Goal: Task Accomplishment & Management: Understand process/instructions

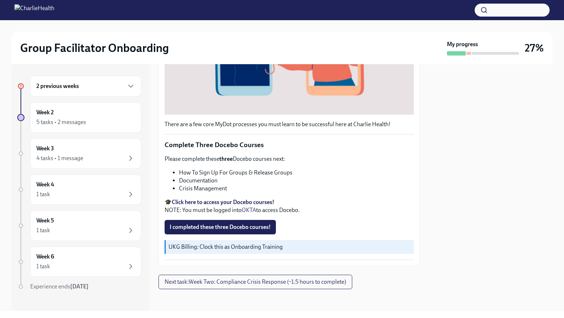
scroll to position [215, 0]
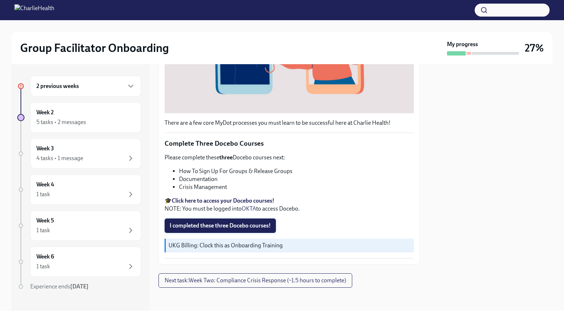
click at [242, 227] on span "I completed these three Docebo courses!" at bounding box center [220, 225] width 101 height 7
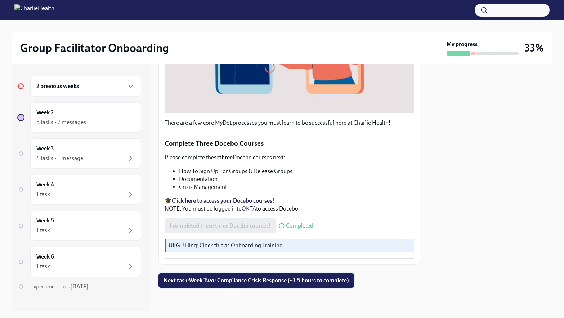
click at [220, 279] on span "Next task : Week Two: Compliance Crisis Response (~1.5 hours to complete)" at bounding box center [257, 280] width 186 height 7
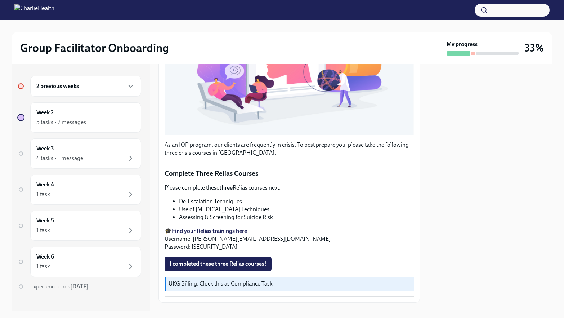
scroll to position [202, 0]
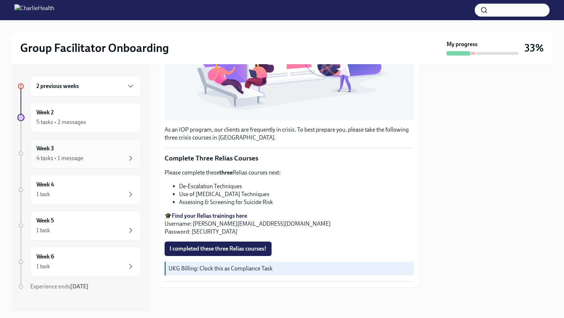
click at [85, 159] on div "4 tasks • 1 message" at bounding box center [85, 158] width 99 height 9
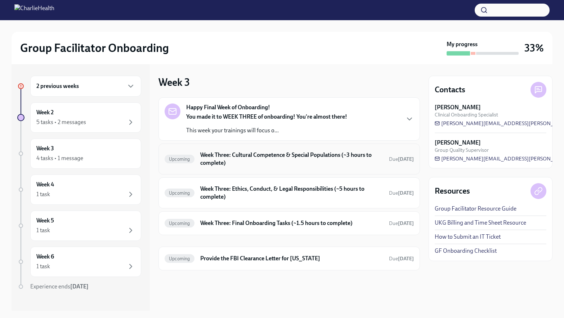
click at [267, 164] on h6 "Week Three: Cultural Competence & Special Populations (~3 hours to complete)" at bounding box center [291, 159] width 183 height 16
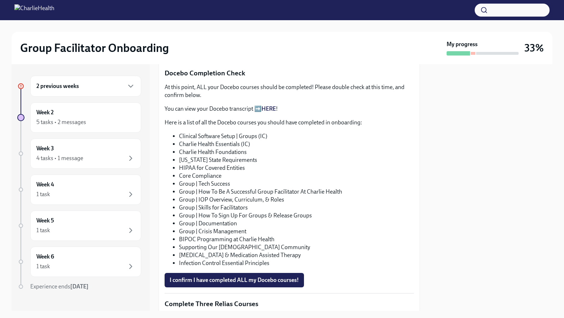
scroll to position [383, 0]
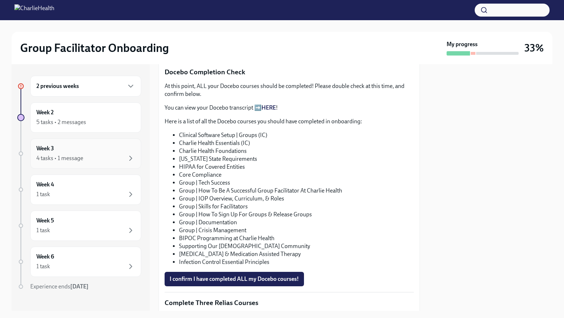
click at [75, 145] on div "Week 3 4 tasks • 1 message" at bounding box center [85, 154] width 99 height 18
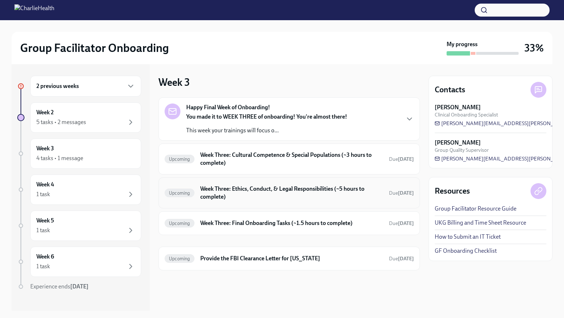
click at [248, 189] on h6 "Week Three: Ethics, Conduct, & Legal Responsibilities (~5 hours to complete)" at bounding box center [291, 193] width 183 height 16
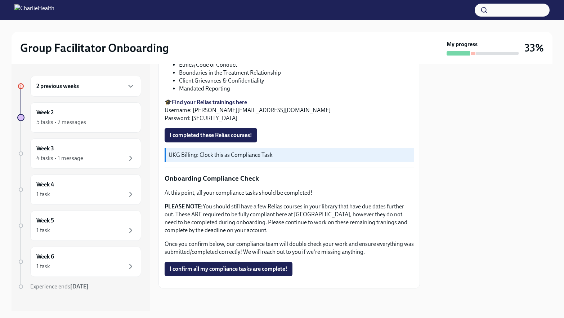
scroll to position [351, 0]
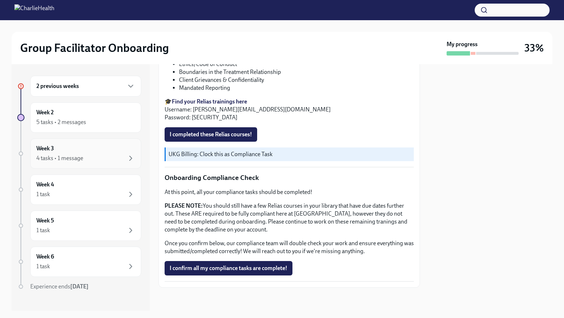
click at [83, 152] on div "Week 3 4 tasks • 1 message" at bounding box center [85, 154] width 99 height 18
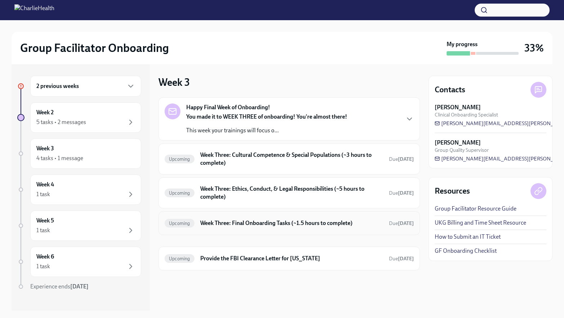
click at [233, 225] on h6 "Week Three: Final Onboarding Tasks (~1.5 hours to complete)" at bounding box center [291, 223] width 183 height 8
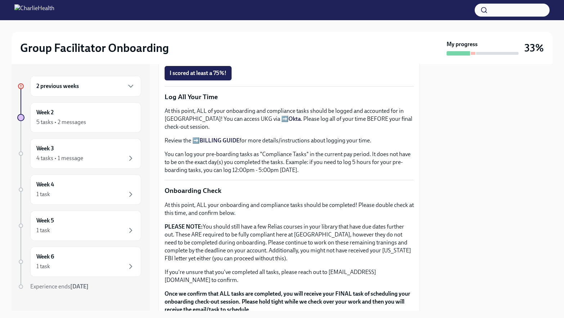
scroll to position [550, 0]
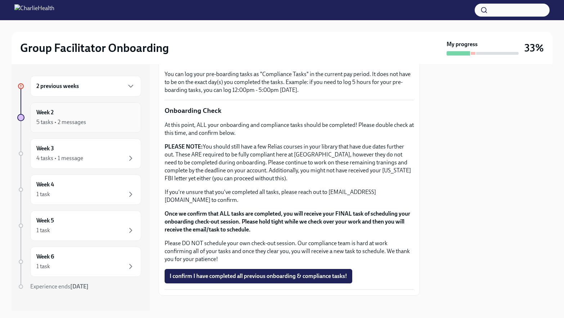
click at [81, 125] on div "5 tasks • 2 messages" at bounding box center [61, 122] width 50 height 8
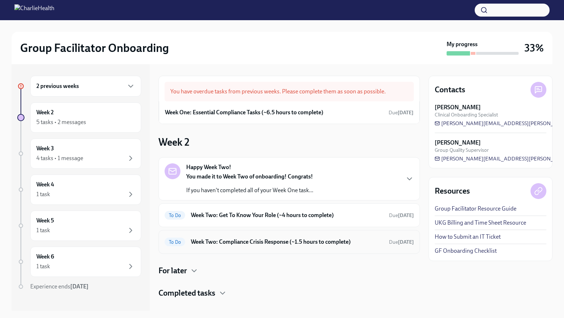
click at [259, 240] on h6 "Week Two: Compliance Crisis Response (~1.5 hours to complete)" at bounding box center [287, 242] width 192 height 8
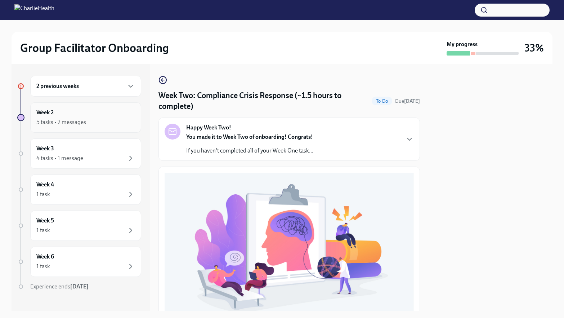
click at [56, 114] on div "Week 2 5 tasks • 2 messages" at bounding box center [85, 117] width 99 height 18
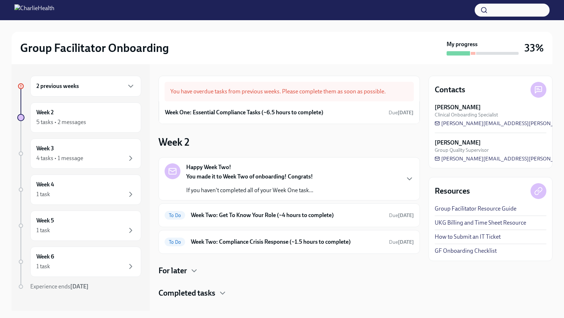
click at [114, 80] on div "2 previous weeks" at bounding box center [85, 86] width 111 height 21
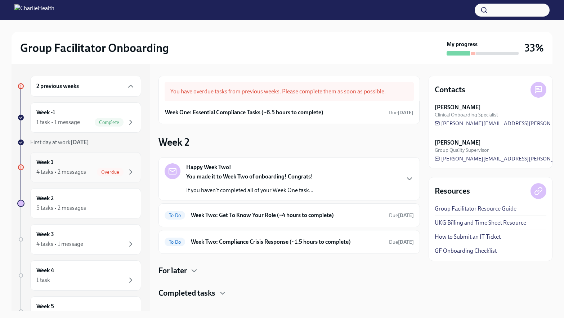
click at [88, 173] on div "4 tasks • 2 messages Overdue" at bounding box center [85, 172] width 99 height 9
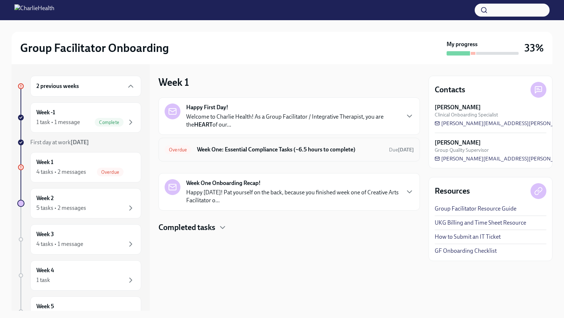
click at [229, 152] on h6 "Week One: Essential Compliance Tasks (~6.5 hours to complete)" at bounding box center [290, 150] width 186 height 8
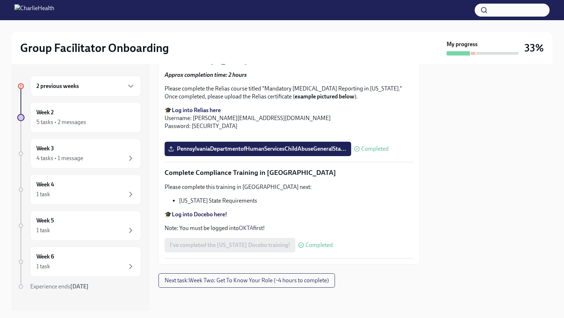
scroll to position [1541, 0]
click at [61, 121] on div "5 tasks • 2 messages" at bounding box center [61, 122] width 50 height 8
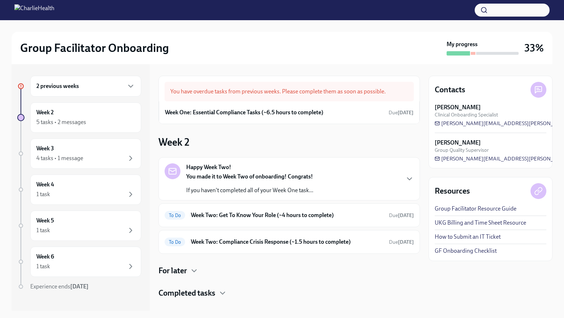
click at [100, 87] on div "2 previous weeks" at bounding box center [85, 86] width 99 height 9
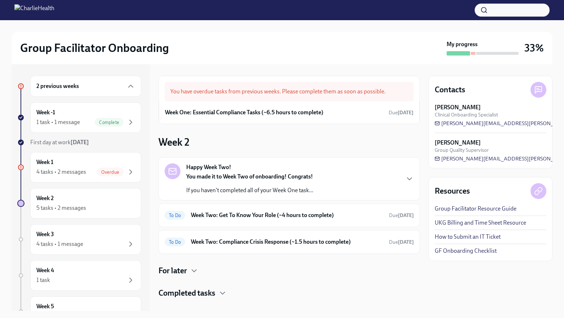
click at [81, 86] on div "2 previous weeks" at bounding box center [85, 86] width 99 height 9
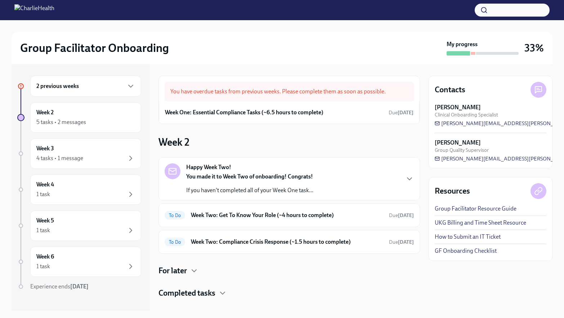
click at [81, 86] on div "2 previous weeks" at bounding box center [85, 86] width 99 height 9
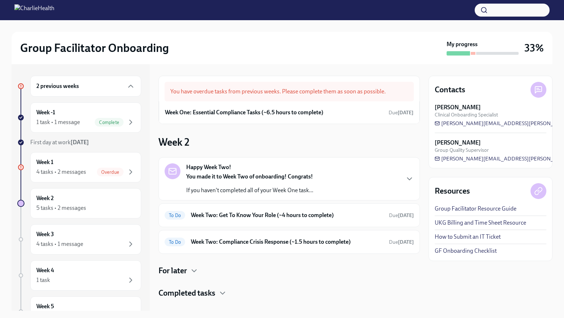
click at [21, 85] on icon at bounding box center [21, 86] width 0 height 2
click at [21, 167] on icon at bounding box center [21, 167] width 4 height 4
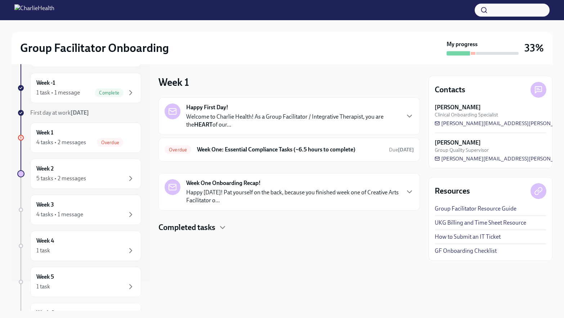
scroll to position [31, 0]
click at [79, 182] on div "Week 2 5 tasks • 2 messages" at bounding box center [85, 173] width 111 height 30
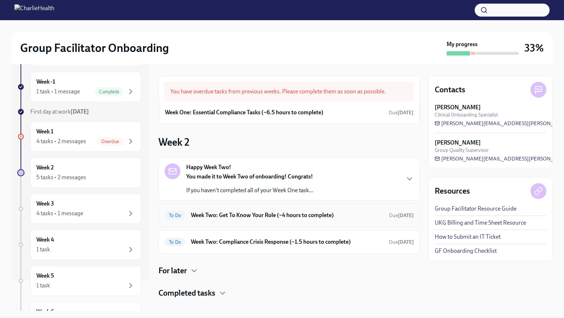
click at [232, 215] on h6 "Week Two: Get To Know Your Role (~4 hours to complete)" at bounding box center [287, 215] width 192 height 8
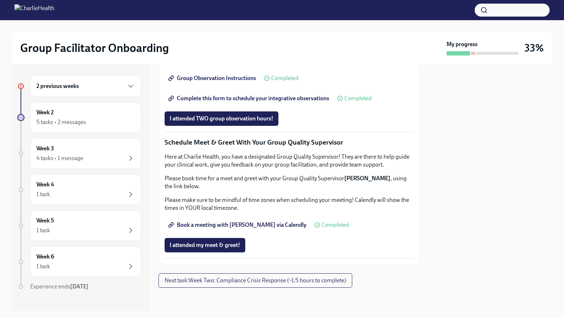
scroll to position [660, 0]
click at [235, 280] on span "Next task : Week Two: Compliance Crisis Response (~1.5 hours to complete)" at bounding box center [256, 280] width 182 height 7
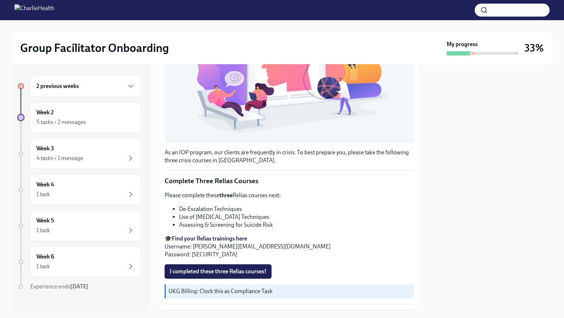
scroll to position [202, 0]
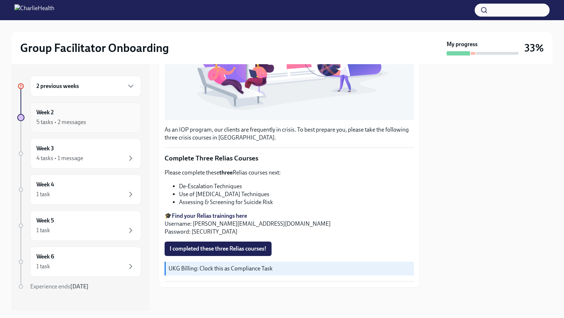
click at [44, 121] on div "5 tasks • 2 messages" at bounding box center [61, 122] width 50 height 8
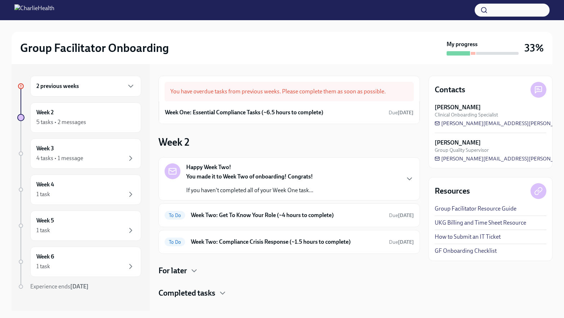
scroll to position [11, 0]
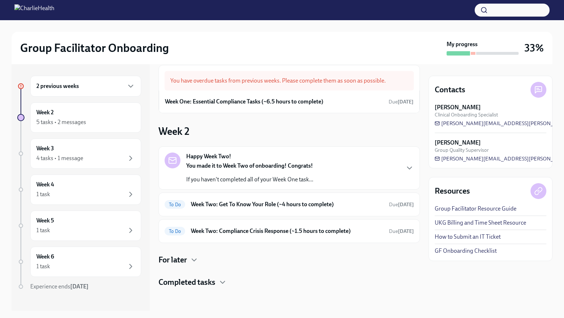
click at [185, 258] on h4 "For later" at bounding box center [173, 259] width 28 height 11
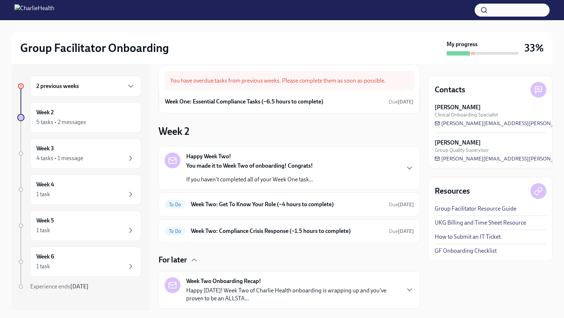
scroll to position [54, 0]
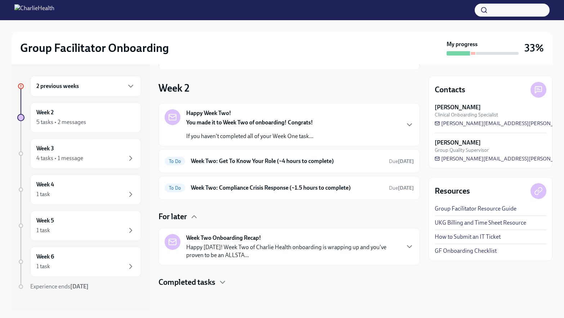
click at [210, 282] on h4 "Completed tasks" at bounding box center [187, 282] width 57 height 11
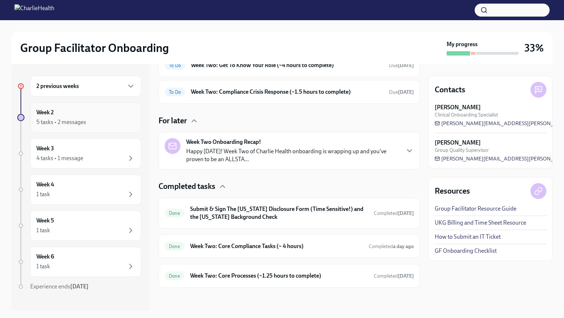
click at [88, 115] on div "Week 2 5 tasks • 2 messages" at bounding box center [85, 117] width 99 height 18
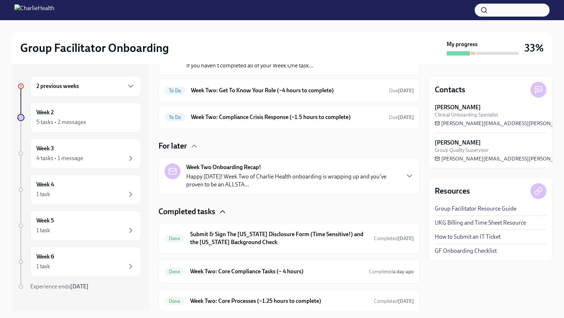
scroll to position [127, 0]
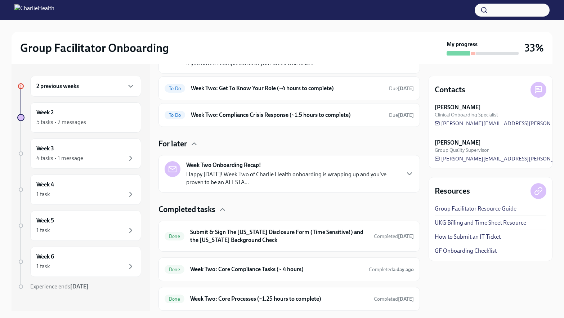
click at [229, 171] on p "Happy [DATE]! Week Two of Charlie Health onboarding is wrapping up and you've p…" at bounding box center [292, 178] width 213 height 16
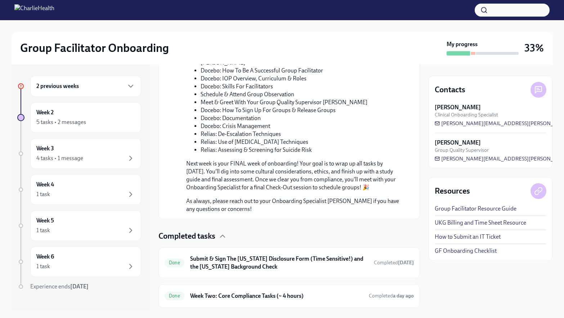
scroll to position [407, 0]
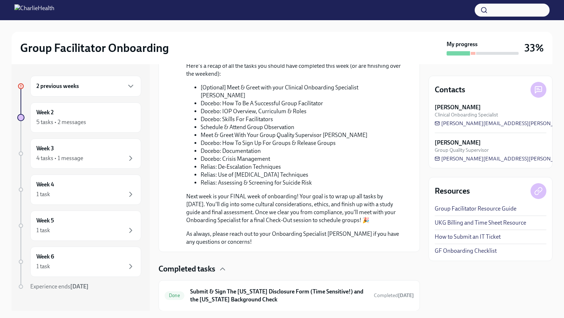
click at [98, 88] on div "2 previous weeks" at bounding box center [85, 86] width 99 height 9
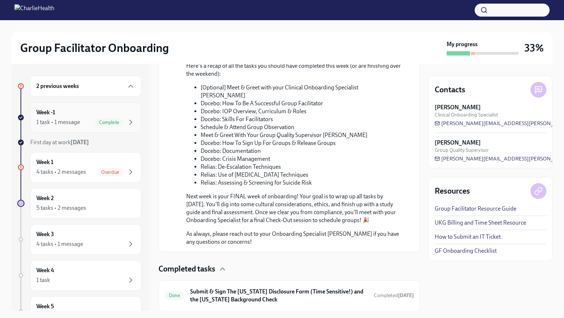
click at [90, 112] on div "Week -1 1 task • 1 message Complete" at bounding box center [85, 117] width 99 height 18
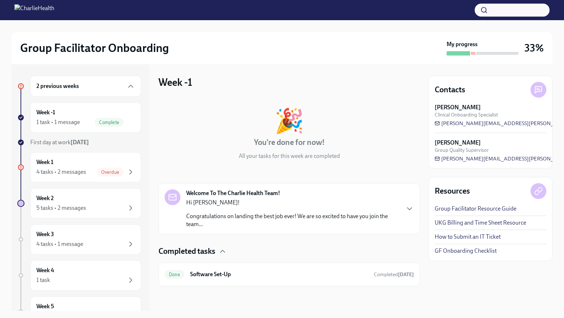
click at [261, 203] on p "Hi [PERSON_NAME]!" at bounding box center [292, 203] width 213 height 8
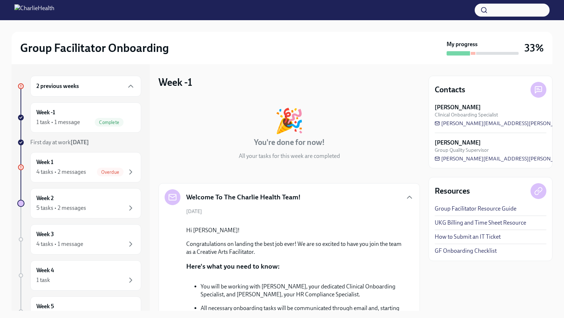
click at [70, 82] on div "2 previous weeks" at bounding box center [85, 86] width 99 height 9
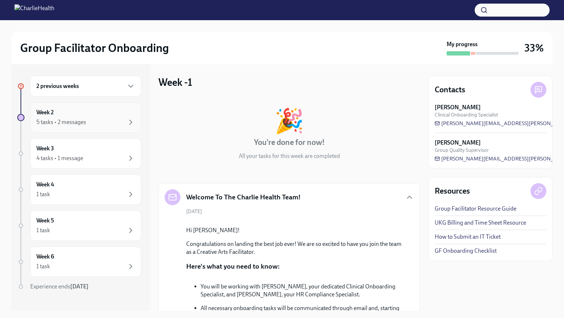
click at [94, 124] on div "5 tasks • 2 messages" at bounding box center [85, 122] width 99 height 9
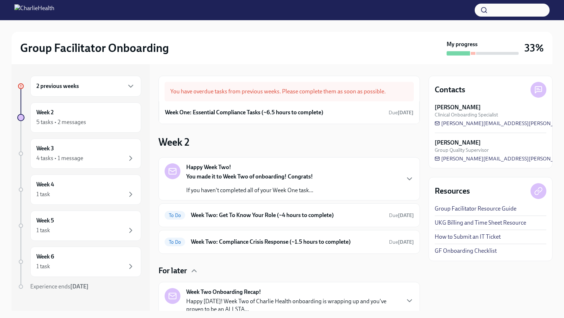
click at [71, 83] on h6 "2 previous weeks" at bounding box center [57, 86] width 43 height 8
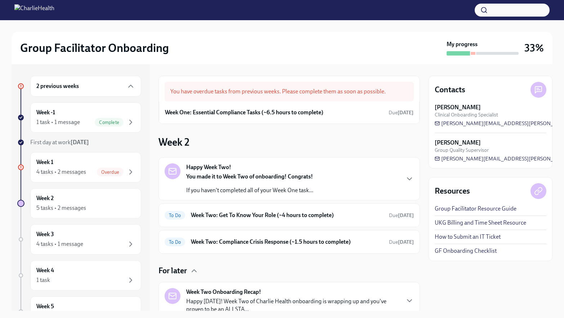
click at [237, 90] on div "You have overdue tasks from previous weeks. Please complete them as soon as pos…" at bounding box center [289, 91] width 249 height 19
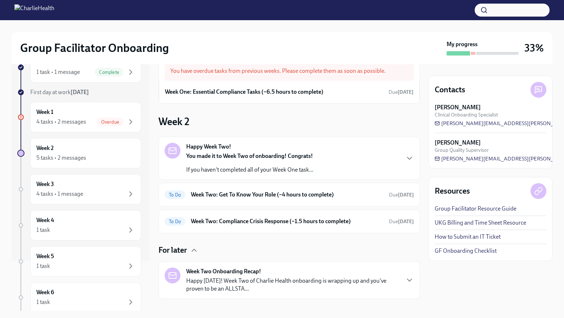
scroll to position [13, 0]
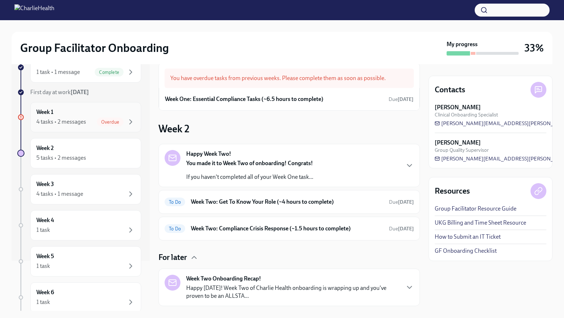
click at [73, 123] on div "4 tasks • 2 messages" at bounding box center [61, 122] width 50 height 8
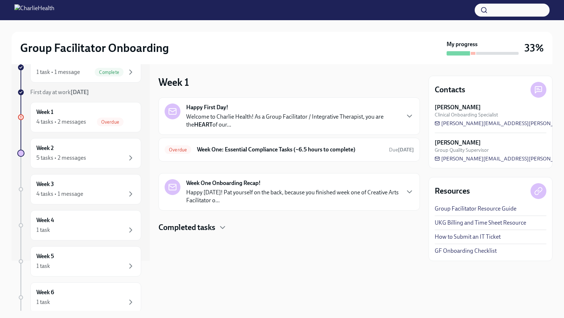
click at [203, 223] on h4 "Completed tasks" at bounding box center [187, 227] width 57 height 11
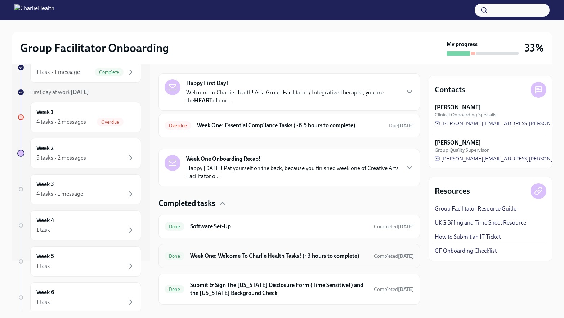
scroll to position [23, 0]
click at [247, 128] on h6 "Week One: Essential Compliance Tasks (~6.5 hours to complete)" at bounding box center [290, 126] width 186 height 8
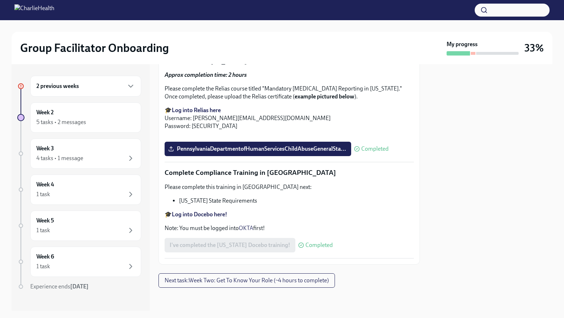
scroll to position [1541, 0]
click at [77, 118] on div "5 tasks • 2 messages" at bounding box center [61, 122] width 50 height 8
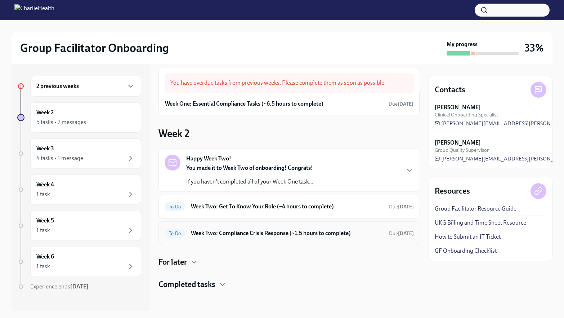
scroll to position [11, 0]
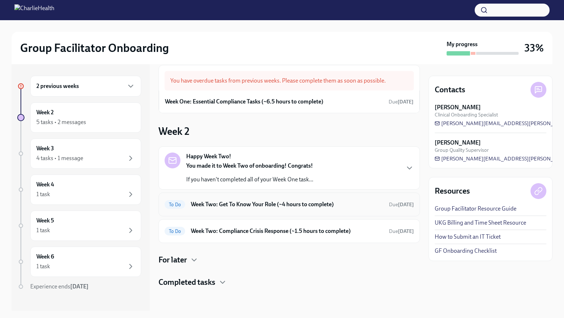
click at [237, 205] on h6 "Week Two: Get To Know Your Role (~4 hours to complete)" at bounding box center [287, 204] width 192 height 8
